Goal: Information Seeking & Learning: Learn about a topic

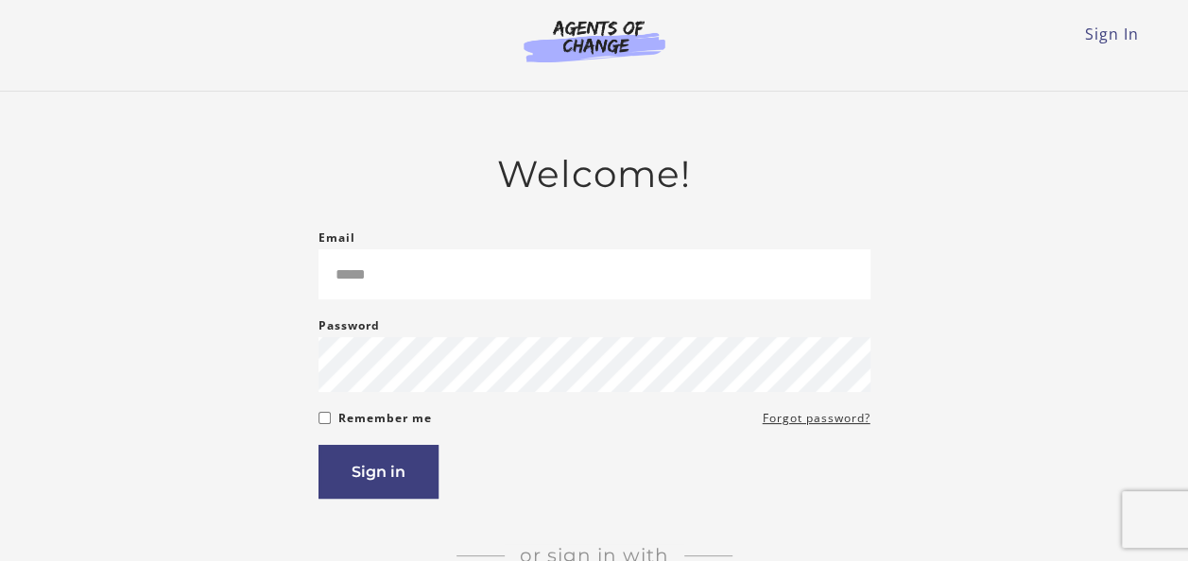
click at [354, 293] on input "Email" at bounding box center [595, 275] width 552 height 50
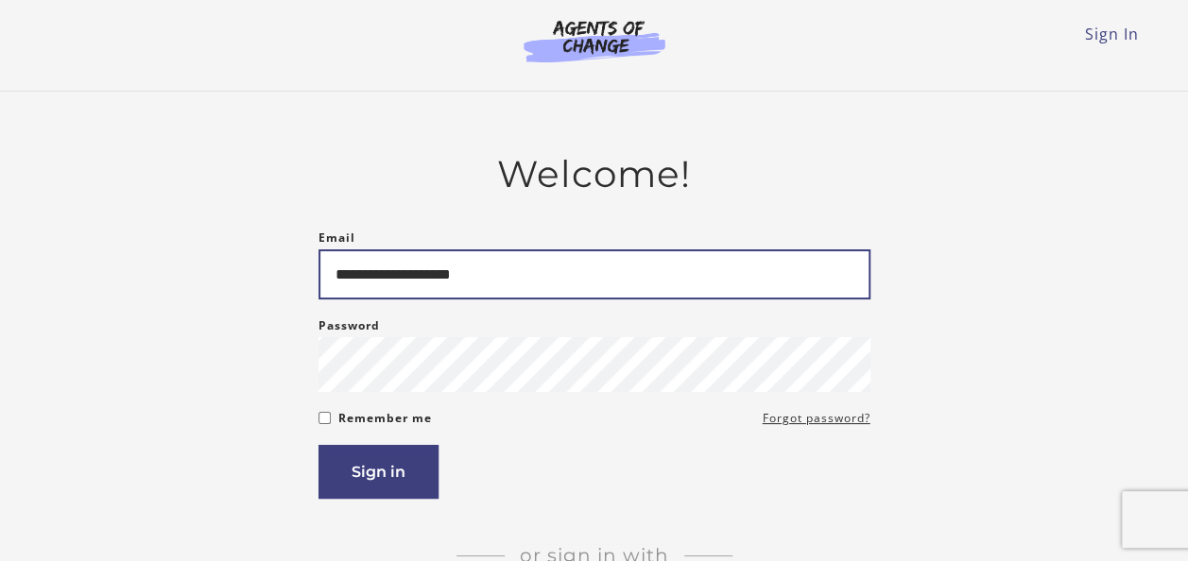
type input "**********"
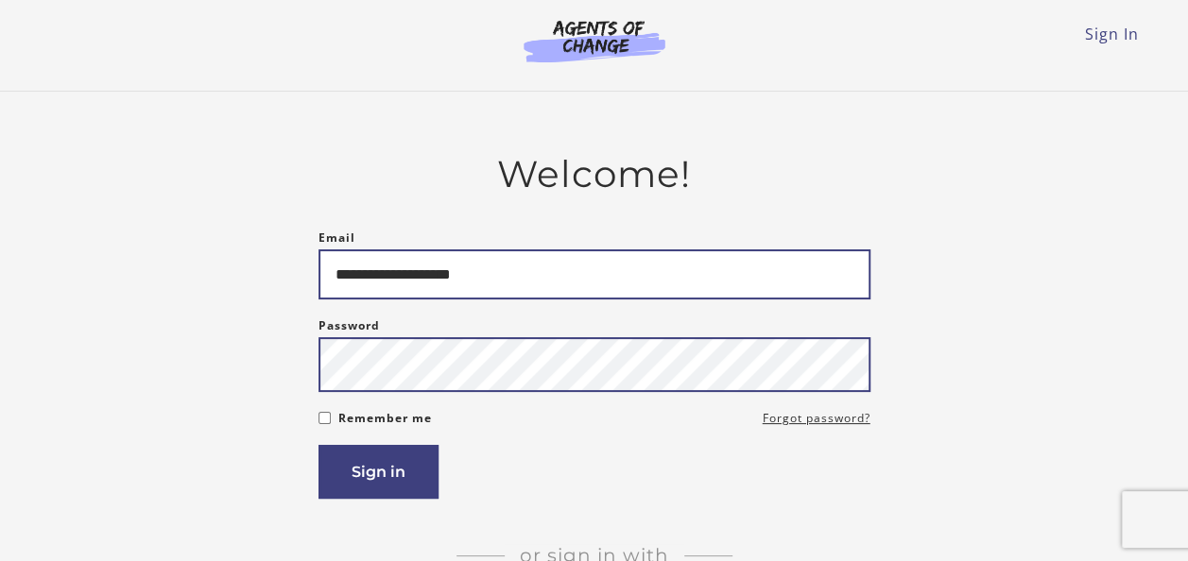
click at [319, 445] on button "Sign in" at bounding box center [379, 472] width 120 height 54
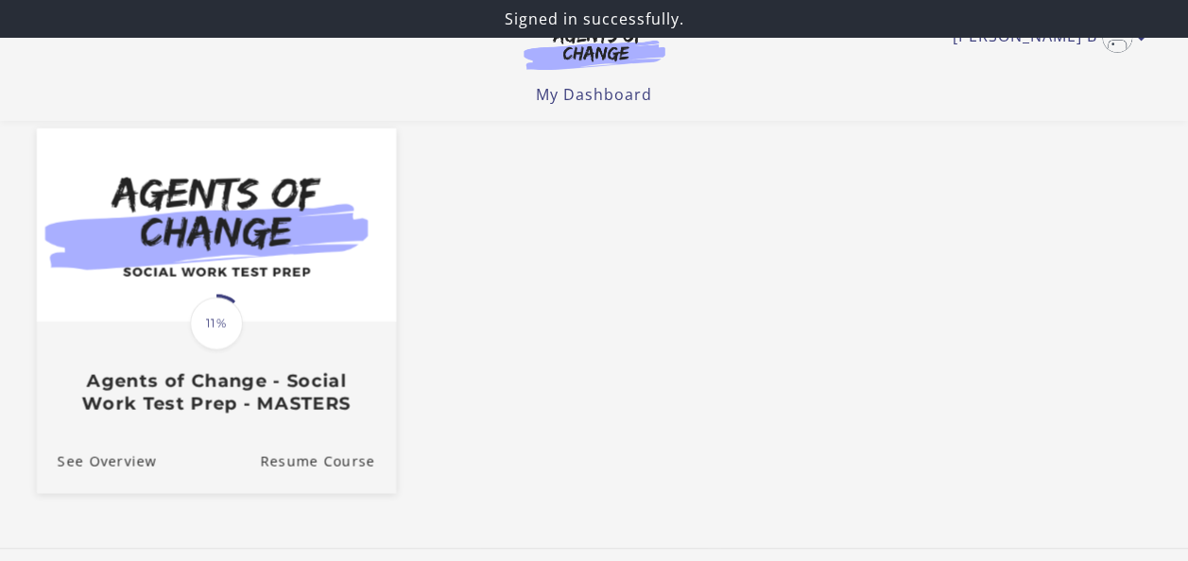
scroll to position [189, 0]
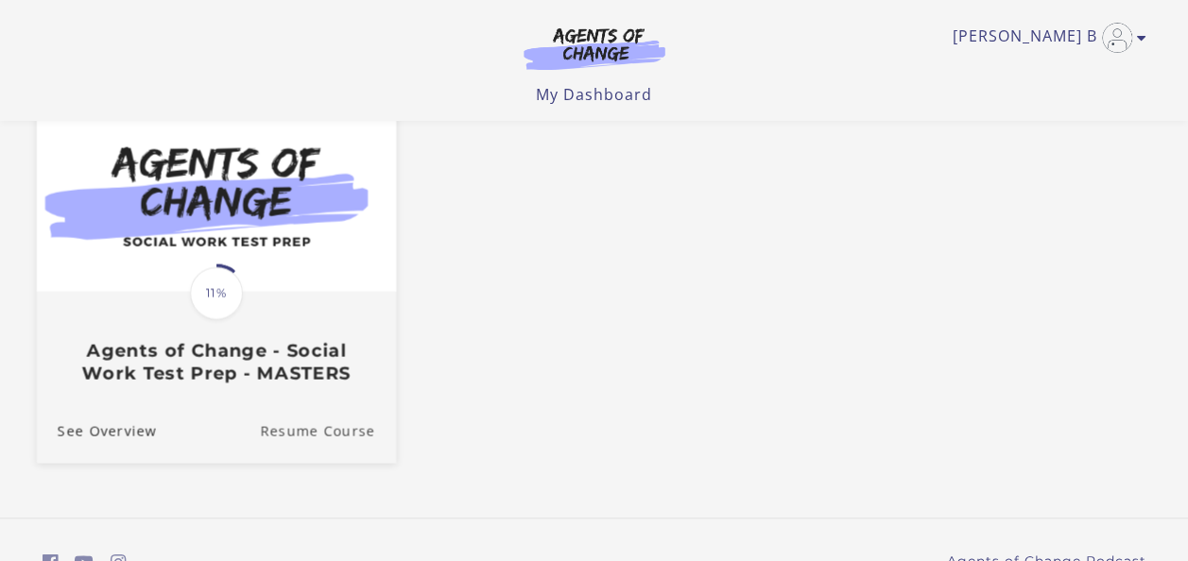
click at [310, 439] on link "Resume Course" at bounding box center [328, 431] width 136 height 63
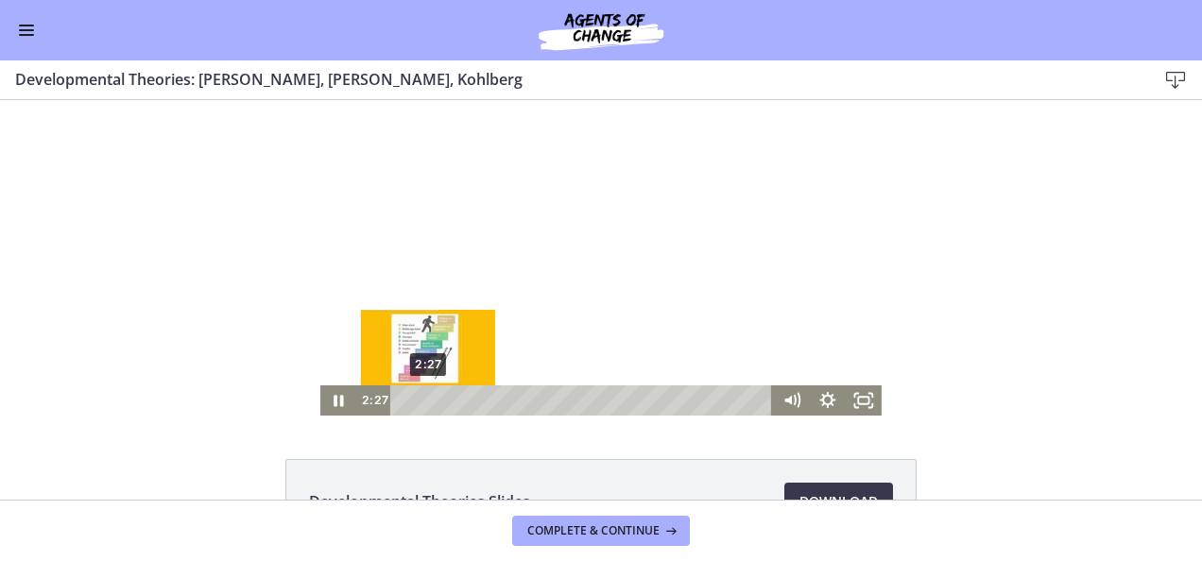
click at [422, 403] on div "2:27" at bounding box center [585, 401] width 362 height 30
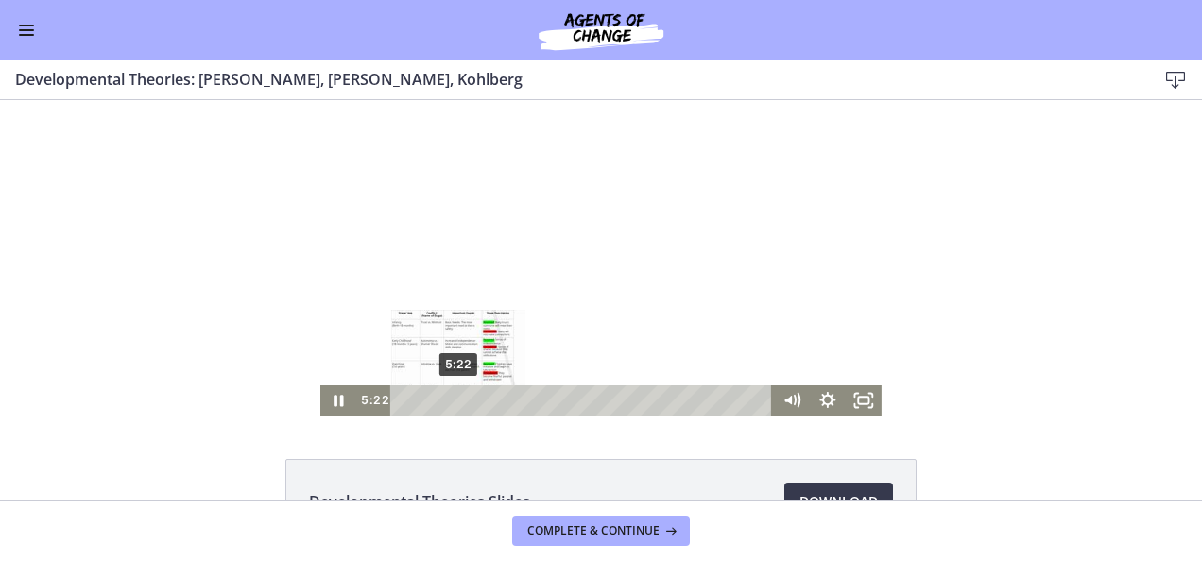
click at [452, 395] on div "5:22" at bounding box center [585, 401] width 362 height 30
drag, startPoint x: 427, startPoint y: 397, endPoint x: 457, endPoint y: 395, distance: 29.4
click at [457, 395] on div "5:49" at bounding box center [585, 401] width 362 height 30
drag, startPoint x: 460, startPoint y: 399, endPoint x: 472, endPoint y: 399, distance: 11.3
click at [472, 399] on div "Playbar" at bounding box center [476, 401] width 10 height 10
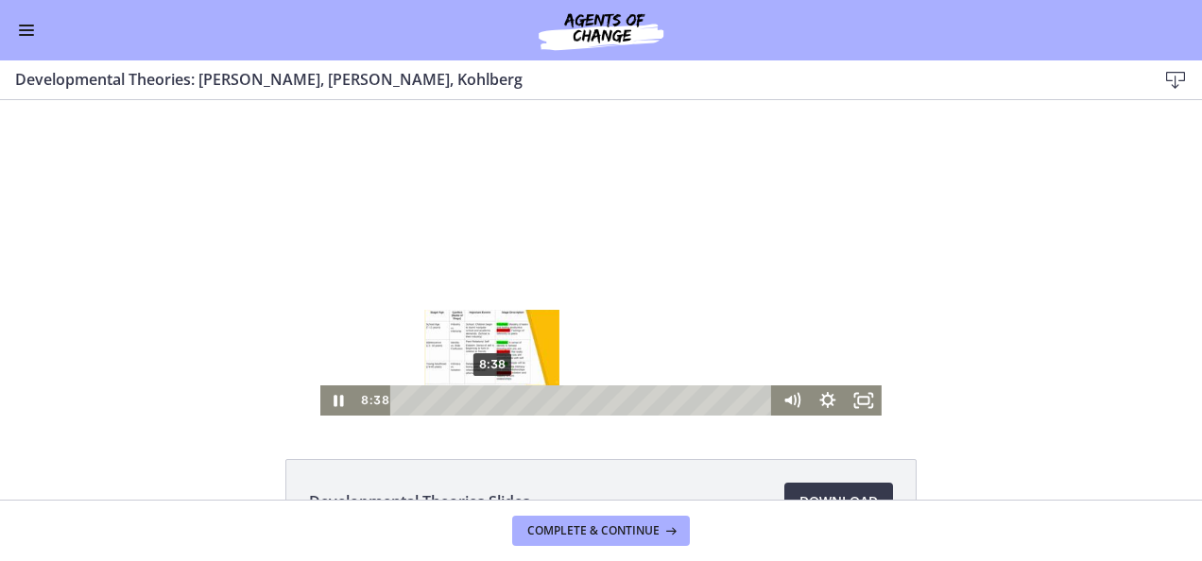
drag, startPoint x: 473, startPoint y: 401, endPoint x: 486, endPoint y: 401, distance: 13.2
click at [488, 401] on div "Playbar" at bounding box center [493, 401] width 10 height 10
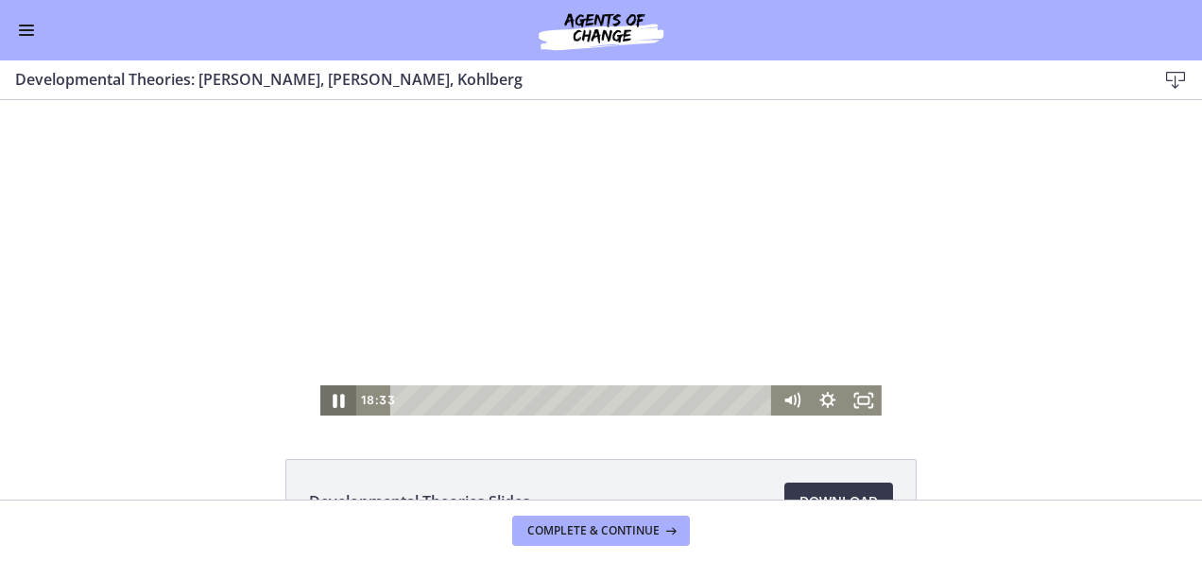
click at [325, 394] on icon "Pause" at bounding box center [338, 401] width 43 height 36
click at [336, 403] on icon "Play Video" at bounding box center [340, 401] width 36 height 30
click at [323, 395] on icon "Pause" at bounding box center [338, 401] width 43 height 36
click at [338, 396] on icon "Play Video" at bounding box center [340, 401] width 36 height 30
click at [335, 389] on icon "Pause" at bounding box center [338, 401] width 36 height 30
